Goal: Check status

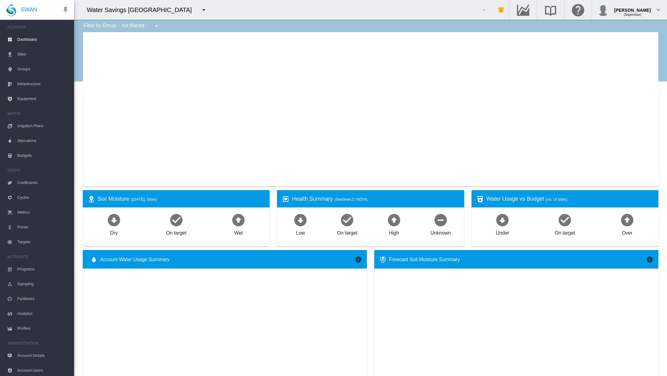
type input "**********"
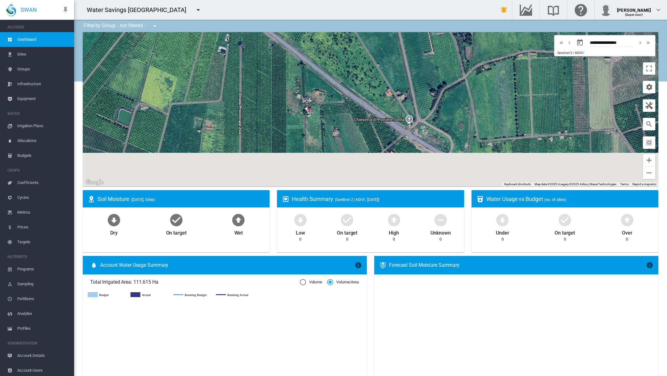
drag, startPoint x: 350, startPoint y: 154, endPoint x: 333, endPoint y: 96, distance: 60.5
click at [333, 97] on div "To navigate, press the arrow keys." at bounding box center [371, 109] width 576 height 154
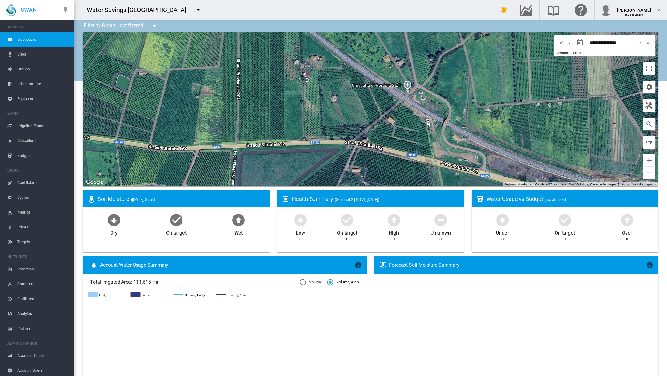
drag, startPoint x: 345, startPoint y: 131, endPoint x: 344, endPoint y: 102, distance: 29.4
click at [344, 101] on div "To navigate, press the arrow keys." at bounding box center [371, 109] width 576 height 154
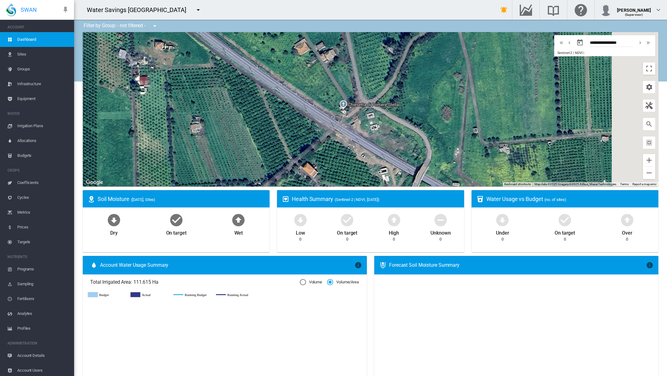
drag, startPoint x: 482, startPoint y: 89, endPoint x: 341, endPoint y: 133, distance: 148.7
click at [342, 133] on div "To navigate, press the arrow keys." at bounding box center [371, 109] width 576 height 154
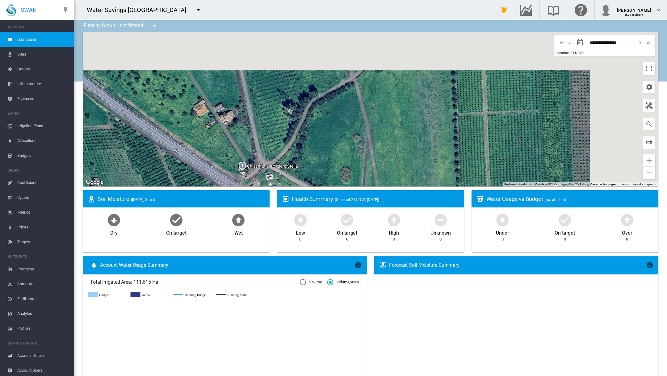
drag, startPoint x: 456, startPoint y: 65, endPoint x: 379, endPoint y: 122, distance: 95.6
click at [379, 122] on div "To navigate, press the arrow keys." at bounding box center [371, 109] width 576 height 154
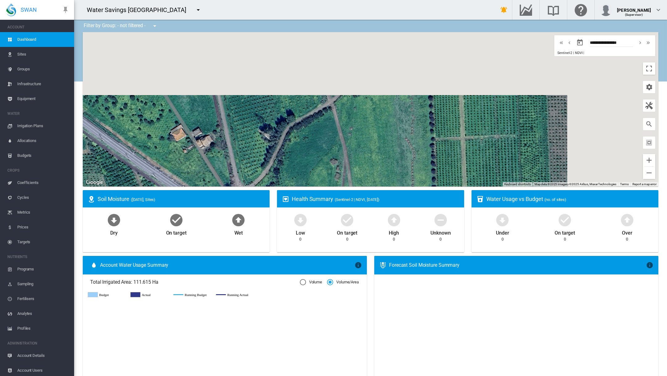
drag, startPoint x: 410, startPoint y: 102, endPoint x: 388, endPoint y: 126, distance: 33.0
click at [388, 126] on div "To navigate, press the arrow keys." at bounding box center [371, 109] width 576 height 154
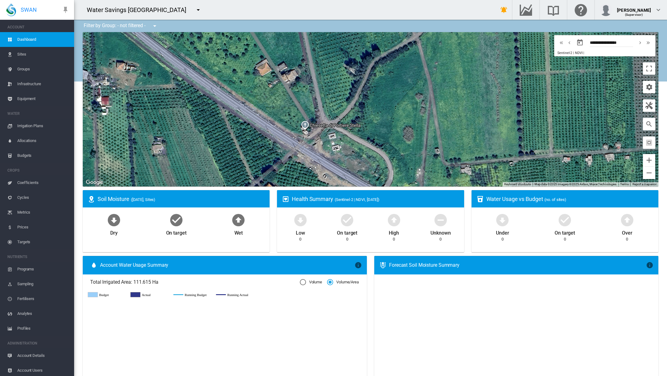
drag, startPoint x: 388, startPoint y: 126, endPoint x: 488, endPoint y: 50, distance: 125.9
click at [488, 50] on div "To navigate, press the arrow keys." at bounding box center [371, 109] width 576 height 154
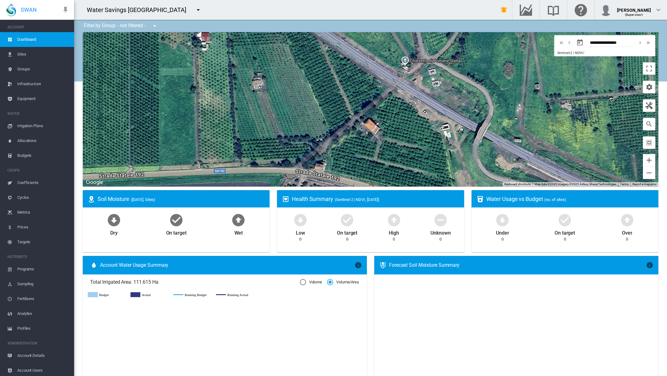
drag, startPoint x: 358, startPoint y: 118, endPoint x: 422, endPoint y: 82, distance: 73.2
click at [422, 82] on div "To navigate, press the arrow keys." at bounding box center [371, 109] width 576 height 154
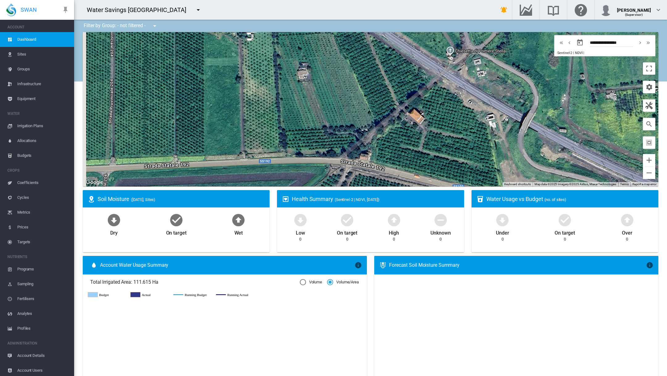
drag, startPoint x: 322, startPoint y: 105, endPoint x: 369, endPoint y: 95, distance: 47.4
click at [369, 95] on div "To navigate, press the arrow keys." at bounding box center [371, 109] width 576 height 154
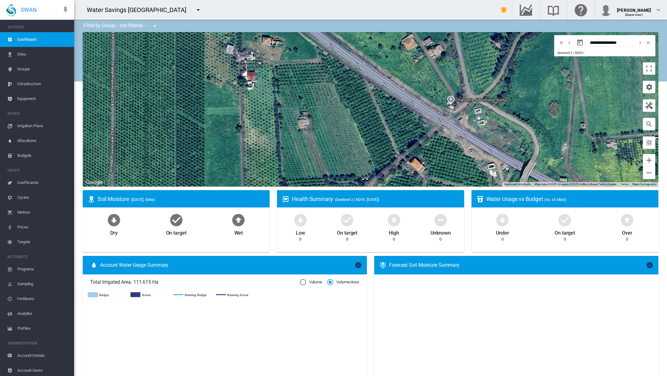
drag, startPoint x: 334, startPoint y: 79, endPoint x: 335, endPoint y: 129, distance: 50.3
click at [335, 129] on div "To navigate, press the arrow keys." at bounding box center [371, 109] width 576 height 154
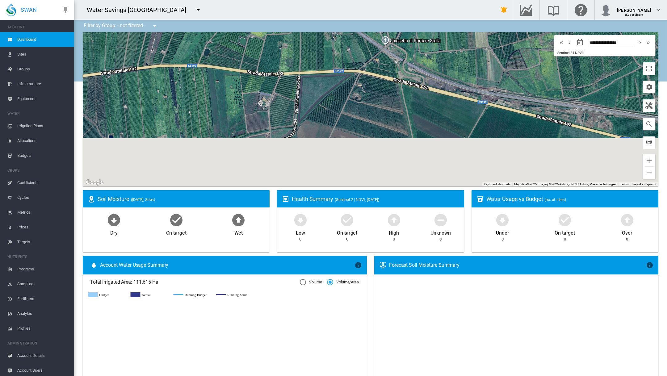
drag, startPoint x: 341, startPoint y: 162, endPoint x: 342, endPoint y: 90, distance: 72.3
click at [342, 90] on div "To navigate, press the arrow keys." at bounding box center [371, 109] width 576 height 154
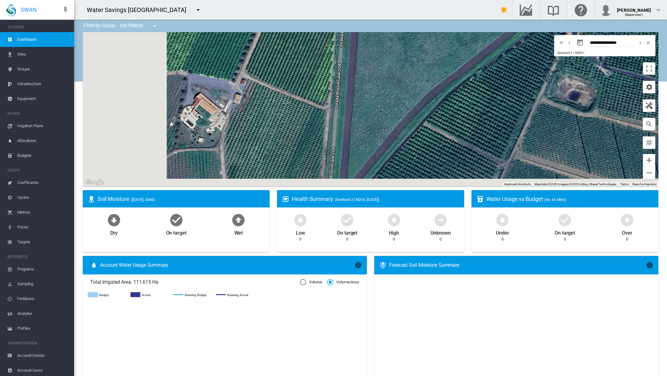
drag, startPoint x: 328, startPoint y: 73, endPoint x: 442, endPoint y: 23, distance: 124.7
click at [442, 23] on div "Filter by Group: - not filtered - - not filtered - Tarocco Rosso TS 7 ← Move le…" at bounding box center [370, 381] width 593 height 722
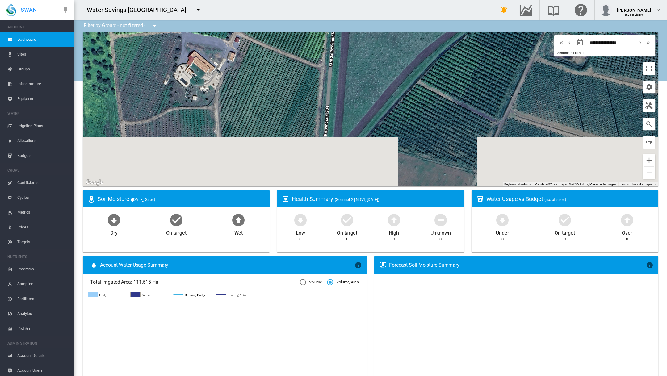
drag, startPoint x: 401, startPoint y: 94, endPoint x: 398, endPoint y: 61, distance: 32.5
click at [398, 61] on div "To navigate, press the arrow keys." at bounding box center [371, 109] width 576 height 154
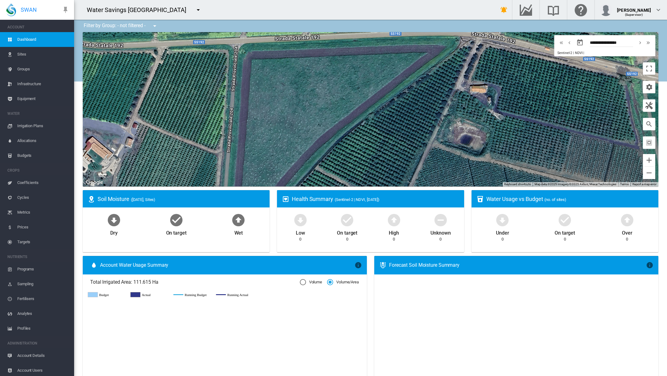
drag, startPoint x: 398, startPoint y: 61, endPoint x: 294, endPoint y: 149, distance: 135.5
click at [294, 149] on div "To navigate, press the arrow keys." at bounding box center [371, 109] width 576 height 154
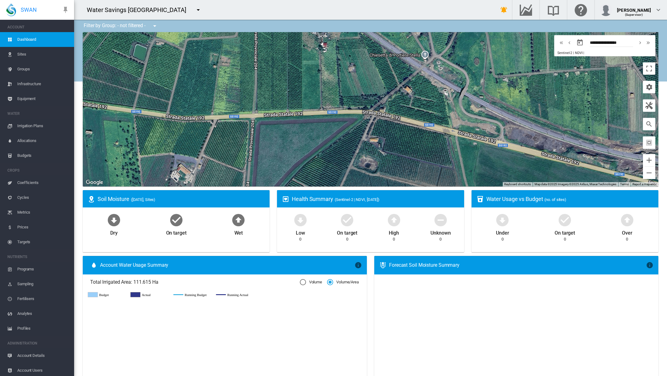
drag, startPoint x: 313, startPoint y: 166, endPoint x: 302, endPoint y: 184, distance: 20.9
click at [302, 184] on div "To navigate, press the arrow keys." at bounding box center [371, 109] width 576 height 154
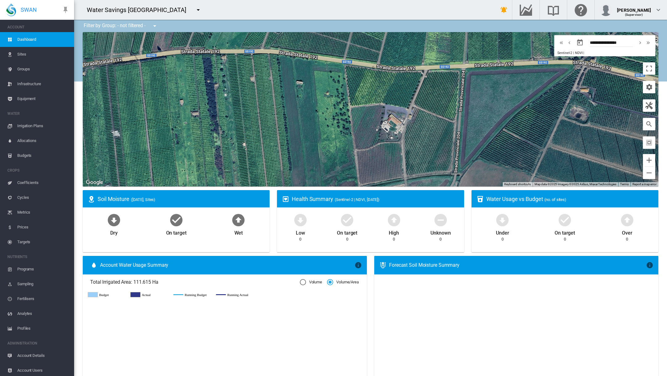
drag, startPoint x: 171, startPoint y: 139, endPoint x: 383, endPoint y: 90, distance: 217.3
click at [383, 90] on div "To navigate, press the arrow keys." at bounding box center [371, 109] width 576 height 154
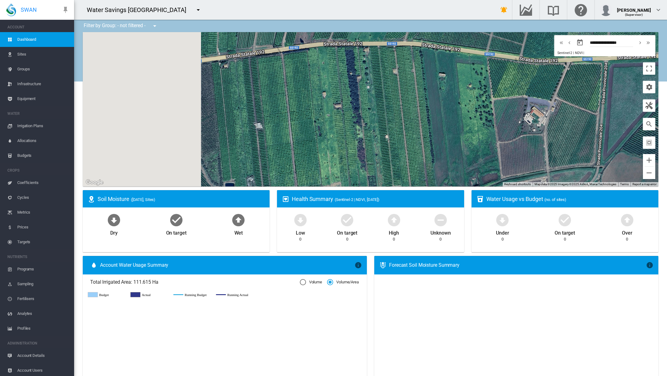
drag, startPoint x: 325, startPoint y: 105, endPoint x: 468, endPoint y: 97, distance: 143.8
click at [468, 97] on div "To navigate, press the arrow keys." at bounding box center [371, 109] width 576 height 154
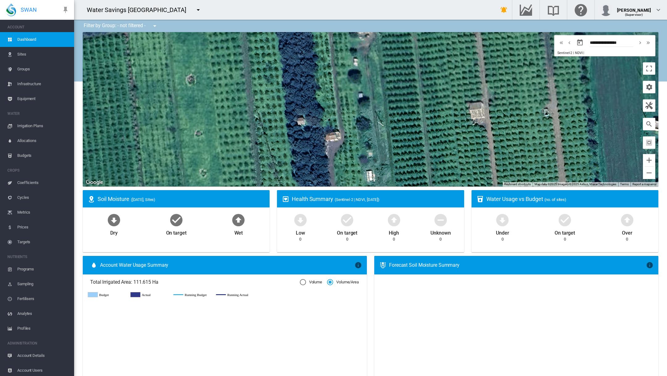
drag, startPoint x: 371, startPoint y: 65, endPoint x: 357, endPoint y: 145, distance: 82.0
click at [358, 145] on div "To navigate, press the arrow keys." at bounding box center [371, 109] width 576 height 154
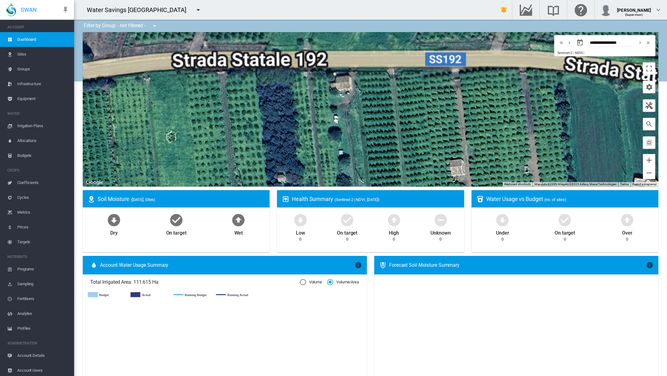
drag, startPoint x: 366, startPoint y: 103, endPoint x: 235, endPoint y: 87, distance: 131.8
click at [236, 89] on div "To navigate, press the arrow keys." at bounding box center [371, 109] width 576 height 154
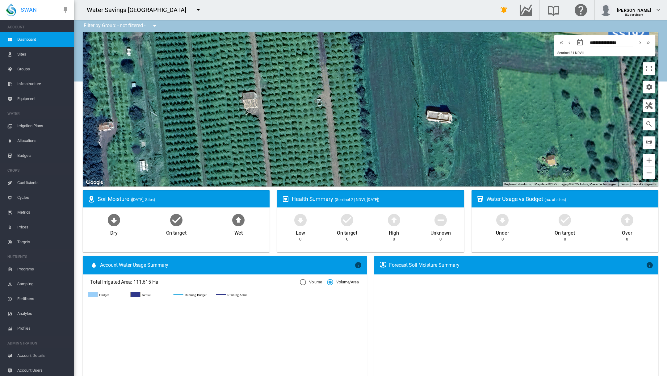
drag, startPoint x: 369, startPoint y: 121, endPoint x: 367, endPoint y: 99, distance: 22.7
click at [366, 99] on div "To navigate, press the arrow keys." at bounding box center [371, 109] width 576 height 154
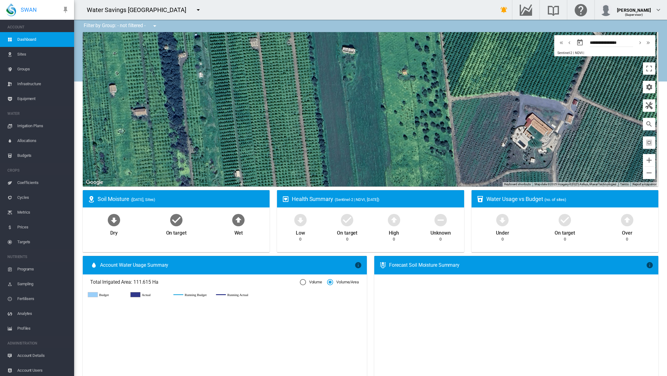
drag, startPoint x: 380, startPoint y: 132, endPoint x: 269, endPoint y: 81, distance: 122.2
click at [270, 81] on div "To navigate, press the arrow keys." at bounding box center [371, 109] width 576 height 154
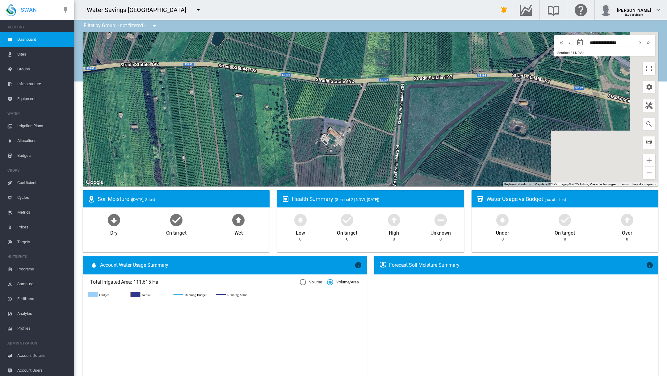
drag, startPoint x: 569, startPoint y: 102, endPoint x: 384, endPoint y: 116, distance: 184.9
click at [384, 115] on div "To navigate, press the arrow keys." at bounding box center [371, 109] width 576 height 154
